Goal: Answer question/provide support

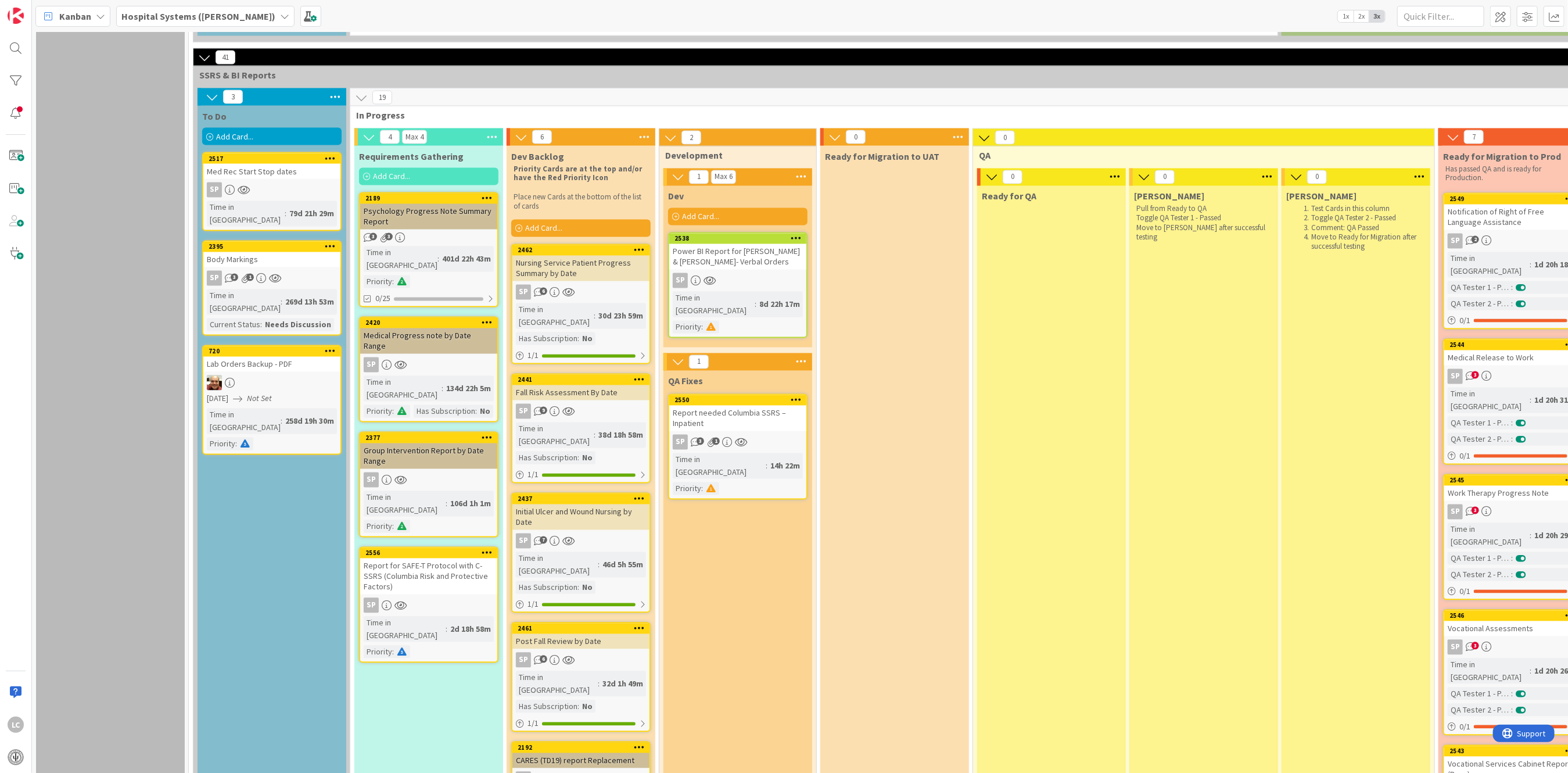
scroll to position [1550, 0]
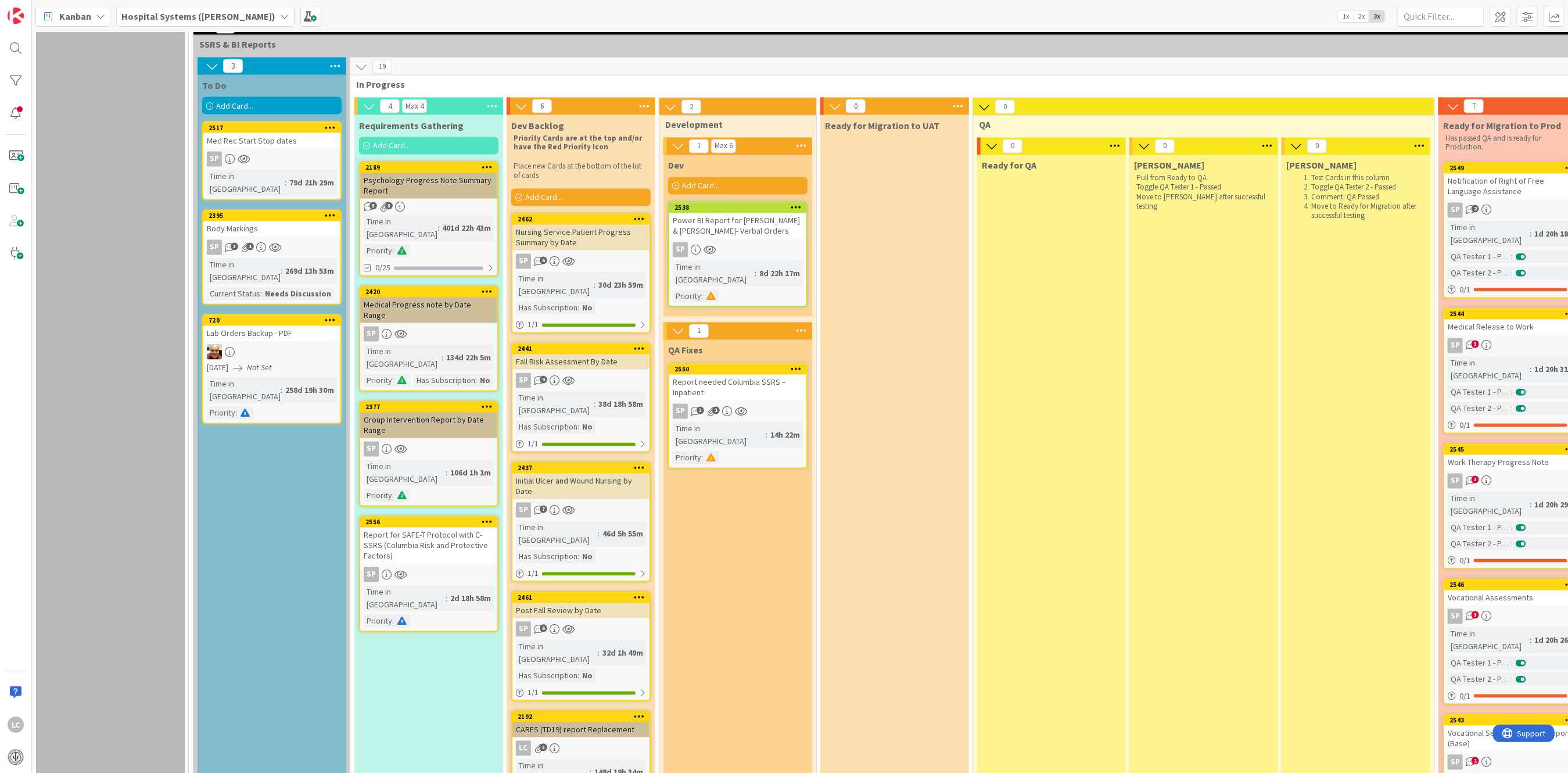
click at [733, 214] on div "Power BI Report for [PERSON_NAME] & [PERSON_NAME]- Verbal Orders" at bounding box center [737, 226] width 137 height 26
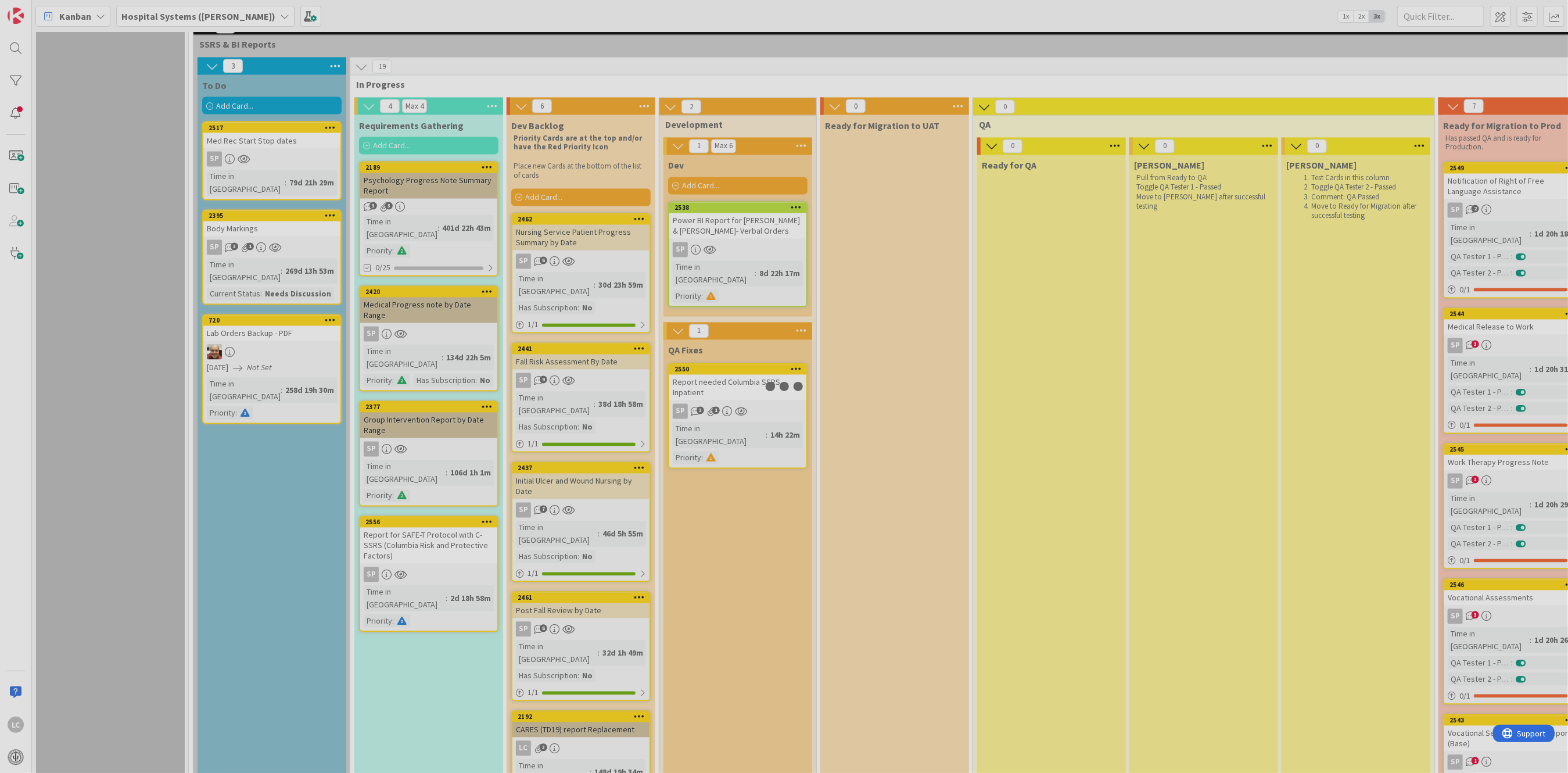
click at [733, 162] on div at bounding box center [784, 386] width 1568 height 773
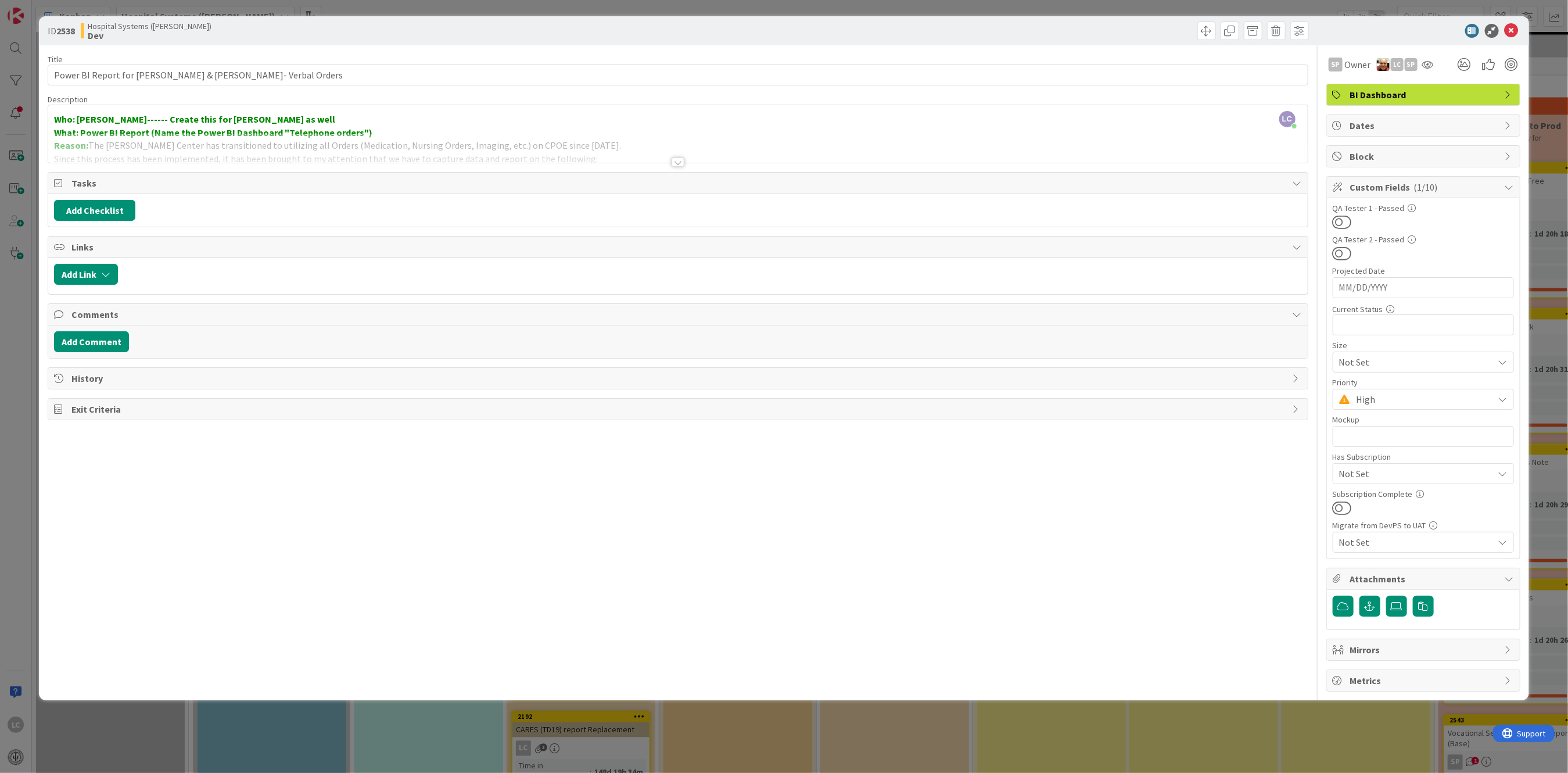
click at [680, 165] on div at bounding box center [677, 161] width 13 height 9
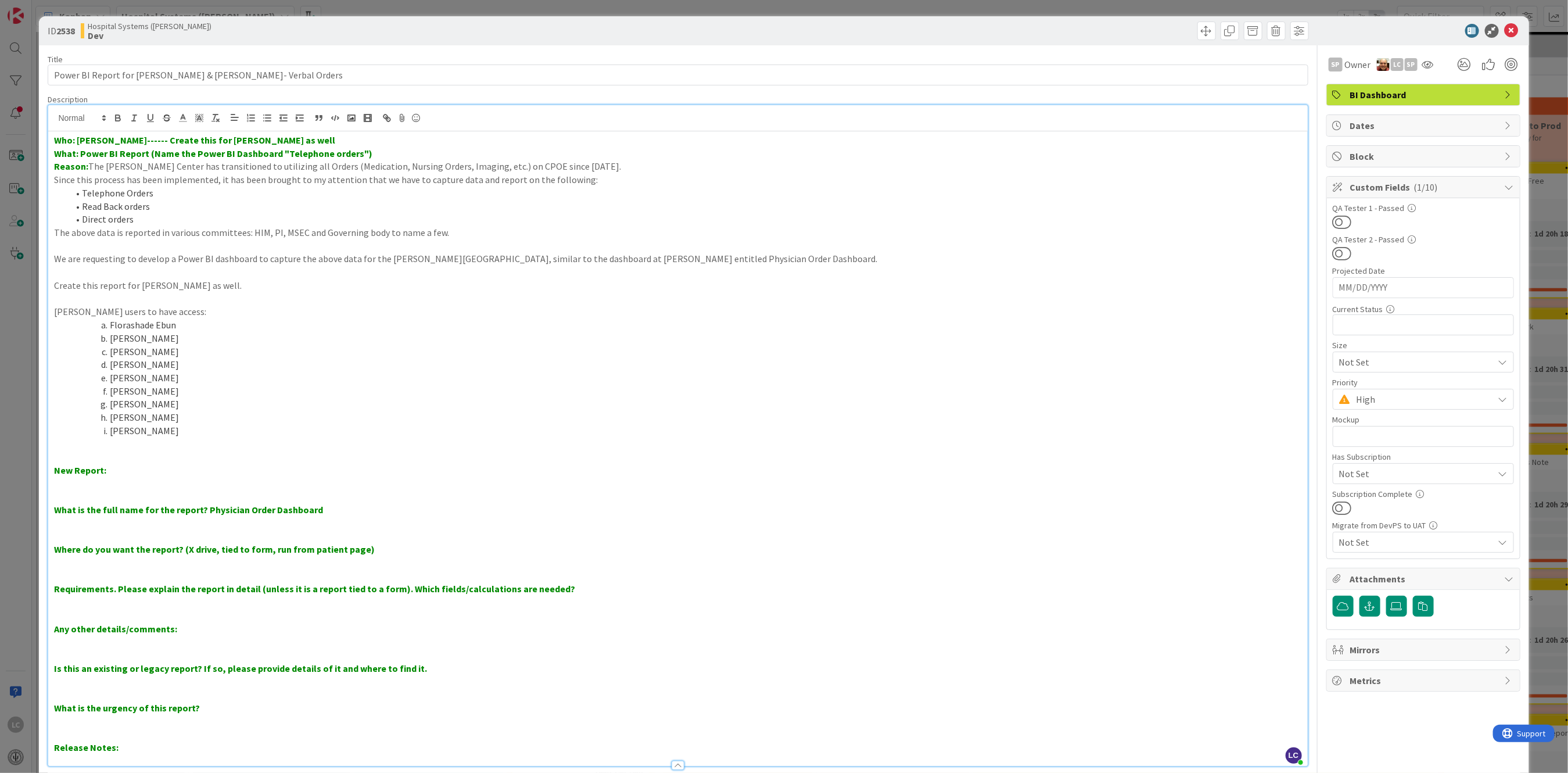
click at [72, 445] on p at bounding box center [678, 445] width 1248 height 14
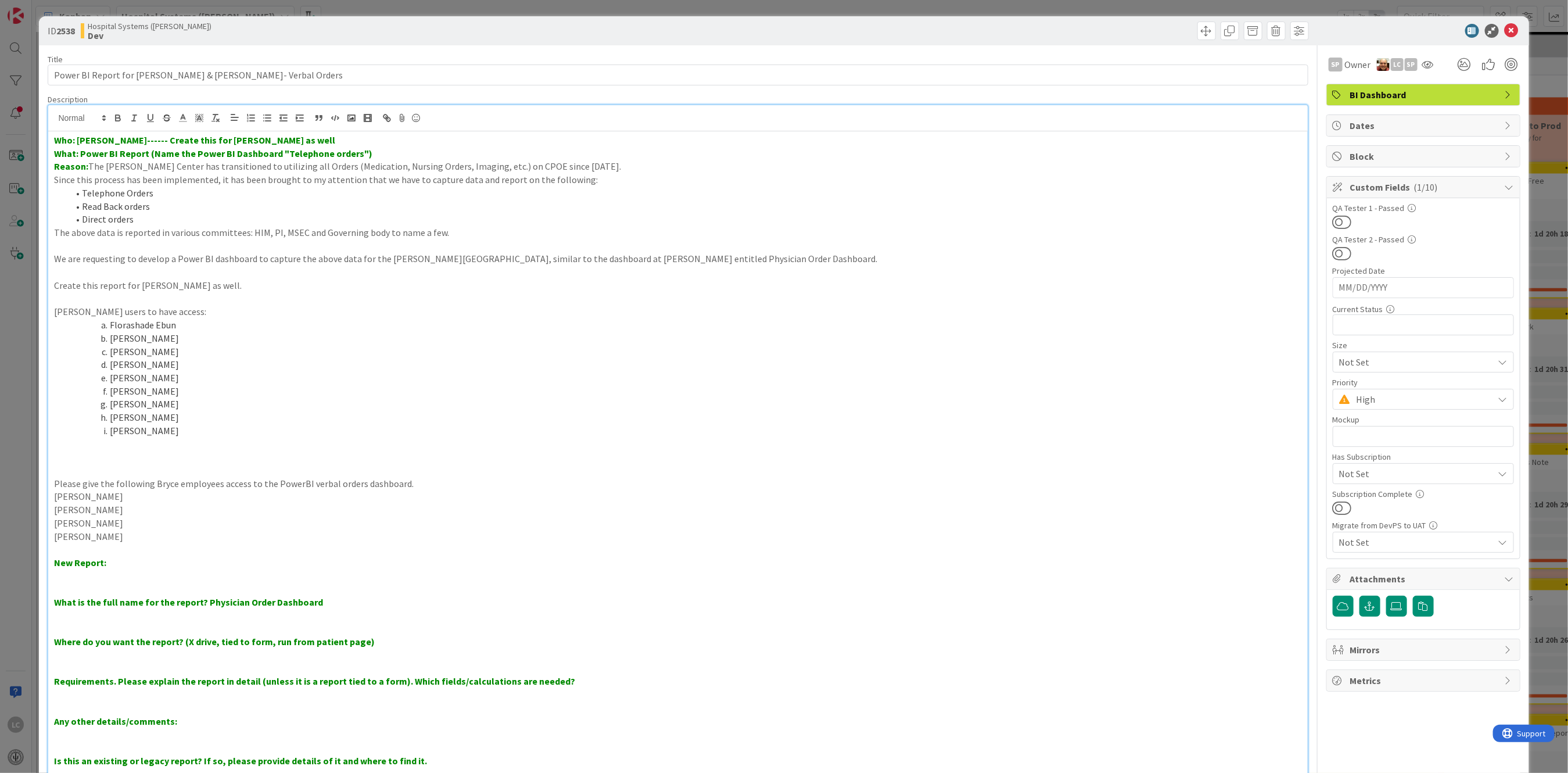
click at [306, 484] on p "Please give the following Bryce employees access to the PowerBI verbal orders d…" at bounding box center [678, 484] width 1248 height 14
click at [194, 536] on p "[PERSON_NAME]" at bounding box center [678, 537] width 1248 height 14
drag, startPoint x: 50, startPoint y: 286, endPoint x: 208, endPoint y: 282, distance: 158.1
click at [208, 282] on div "Who: [PERSON_NAME]------ Create this for [PERSON_NAME] as well What: Power BI R…" at bounding box center [677, 494] width 1259 height 728
click at [68, 470] on p at bounding box center [678, 471] width 1248 height 14
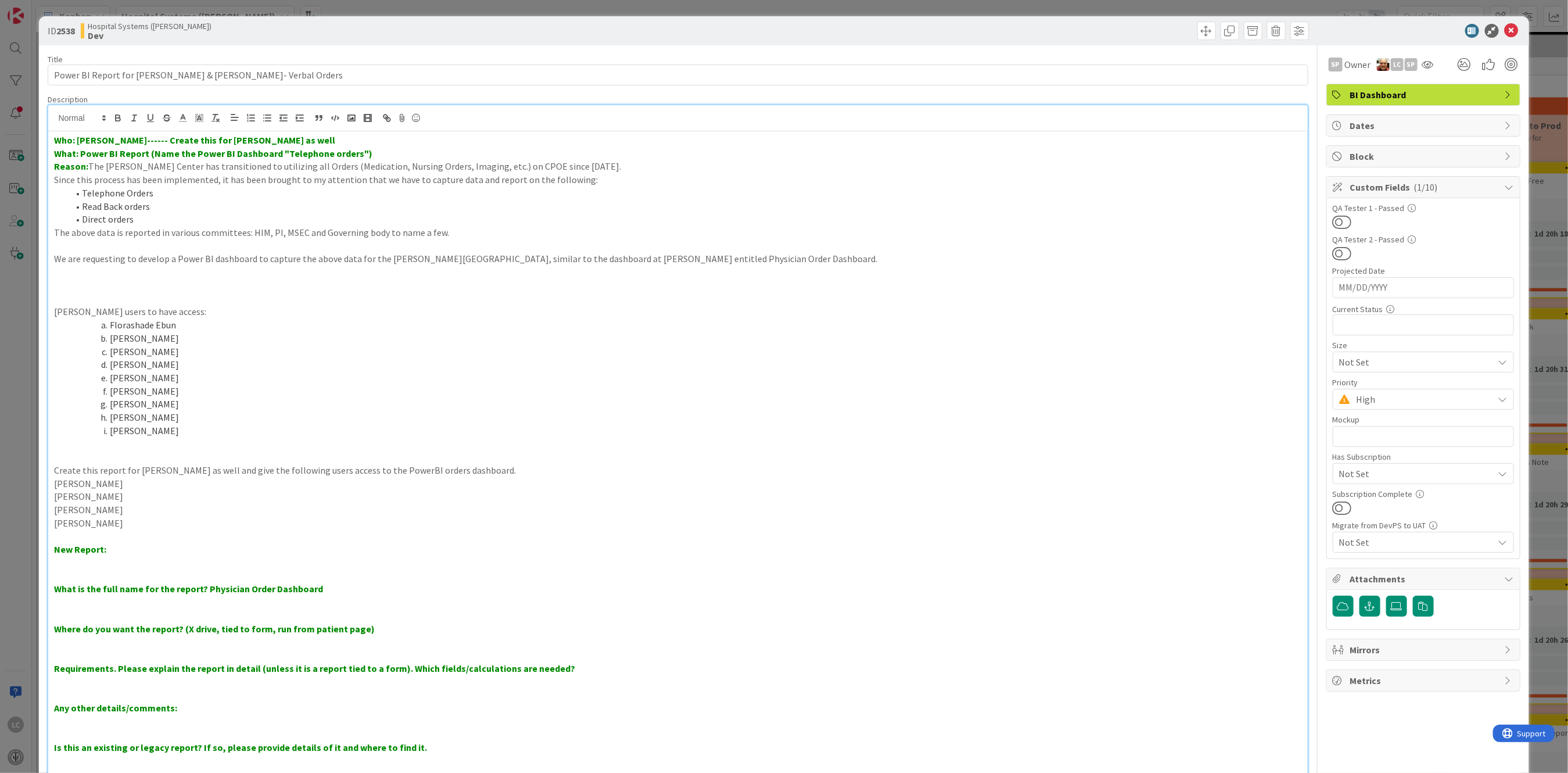
click at [313, 511] on p "[PERSON_NAME]" at bounding box center [678, 510] width 1248 height 14
click at [1505, 28] on icon at bounding box center [1512, 31] width 14 height 14
